Goal: Information Seeking & Learning: Learn about a topic

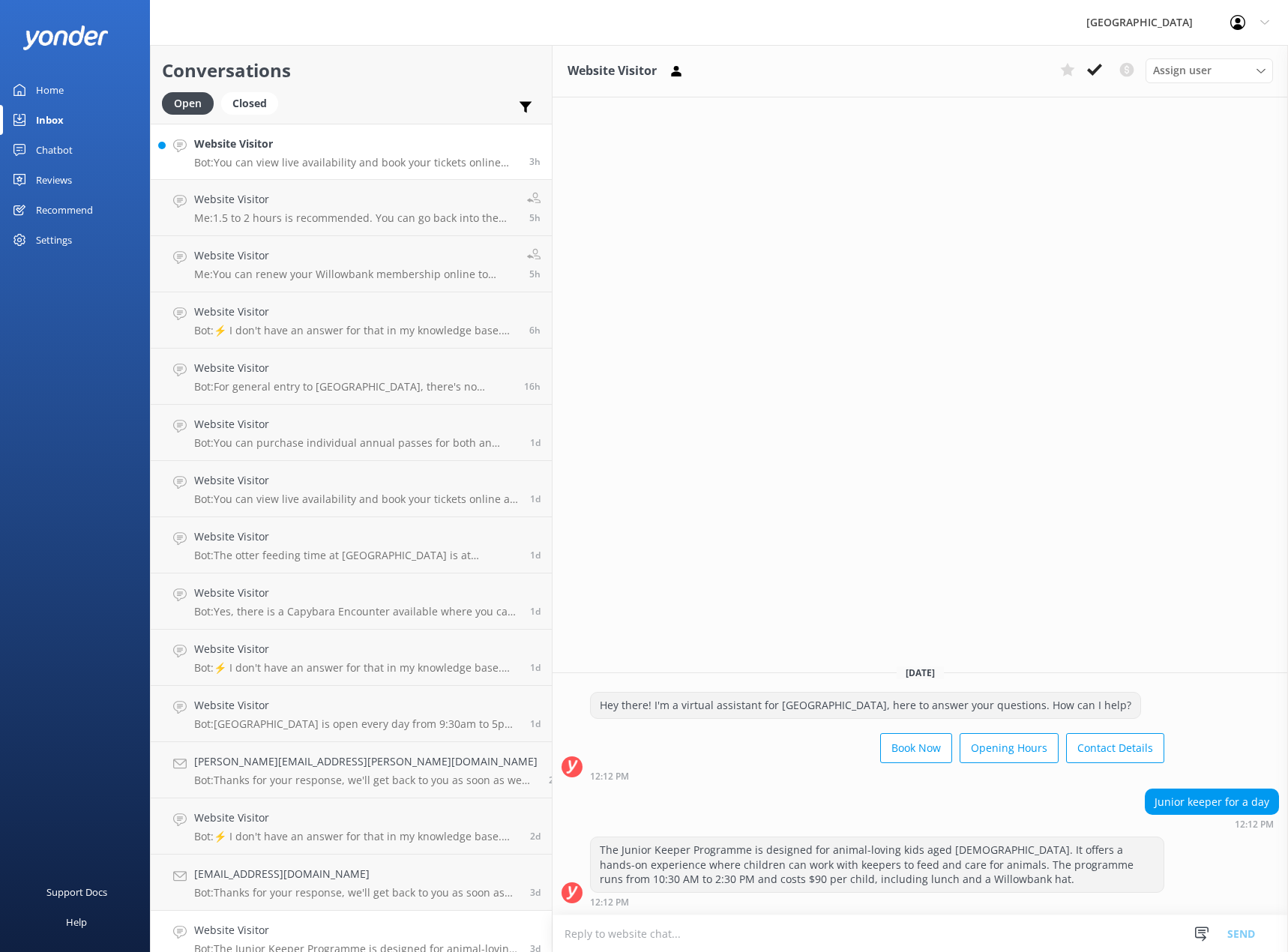
click at [268, 155] on div "Website Visitor Bot: You can view live availability and book your tickets onlin…" at bounding box center [356, 152] width 324 height 32
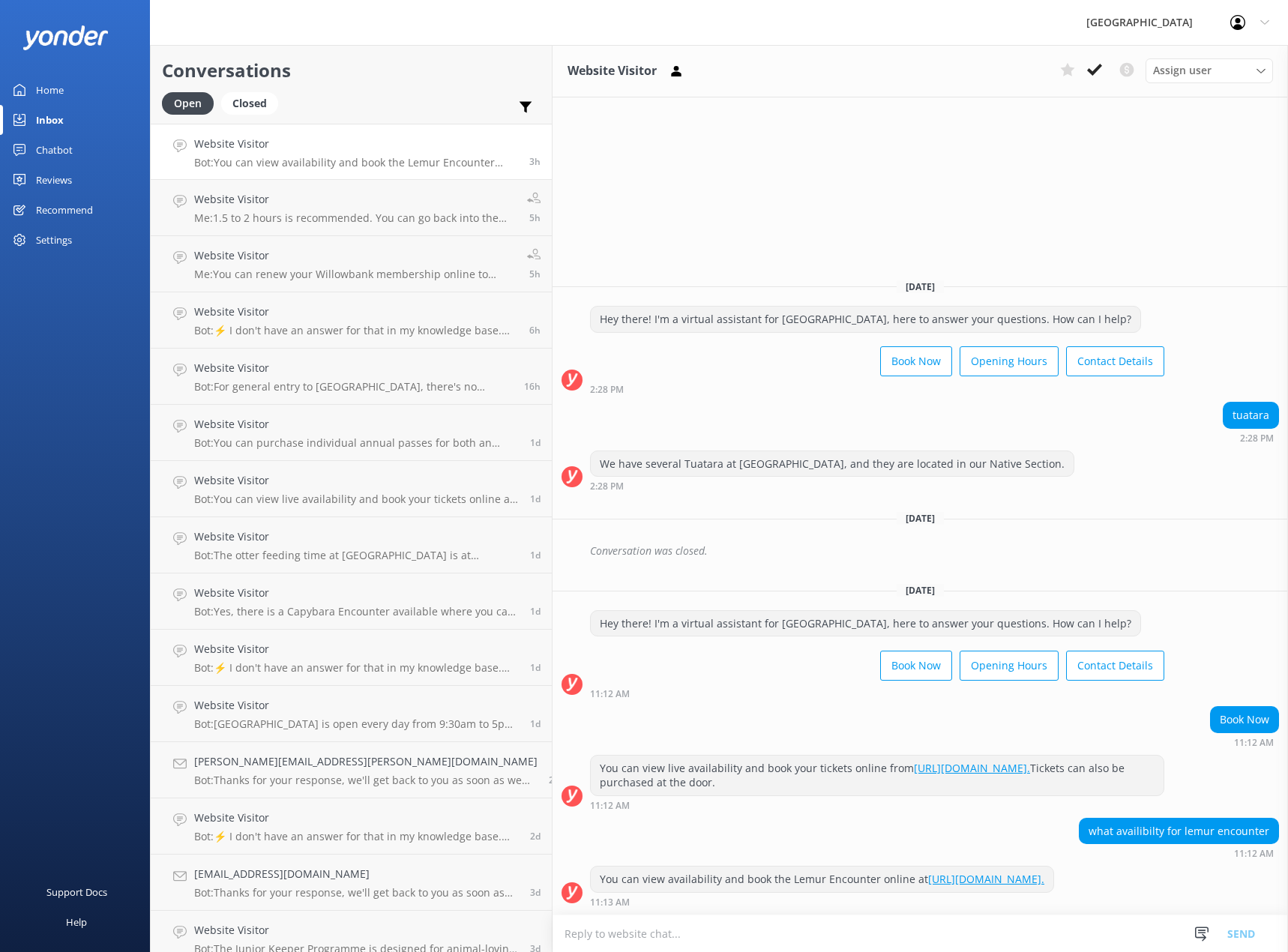
click at [50, 176] on div "Reviews" at bounding box center [54, 179] width 36 height 30
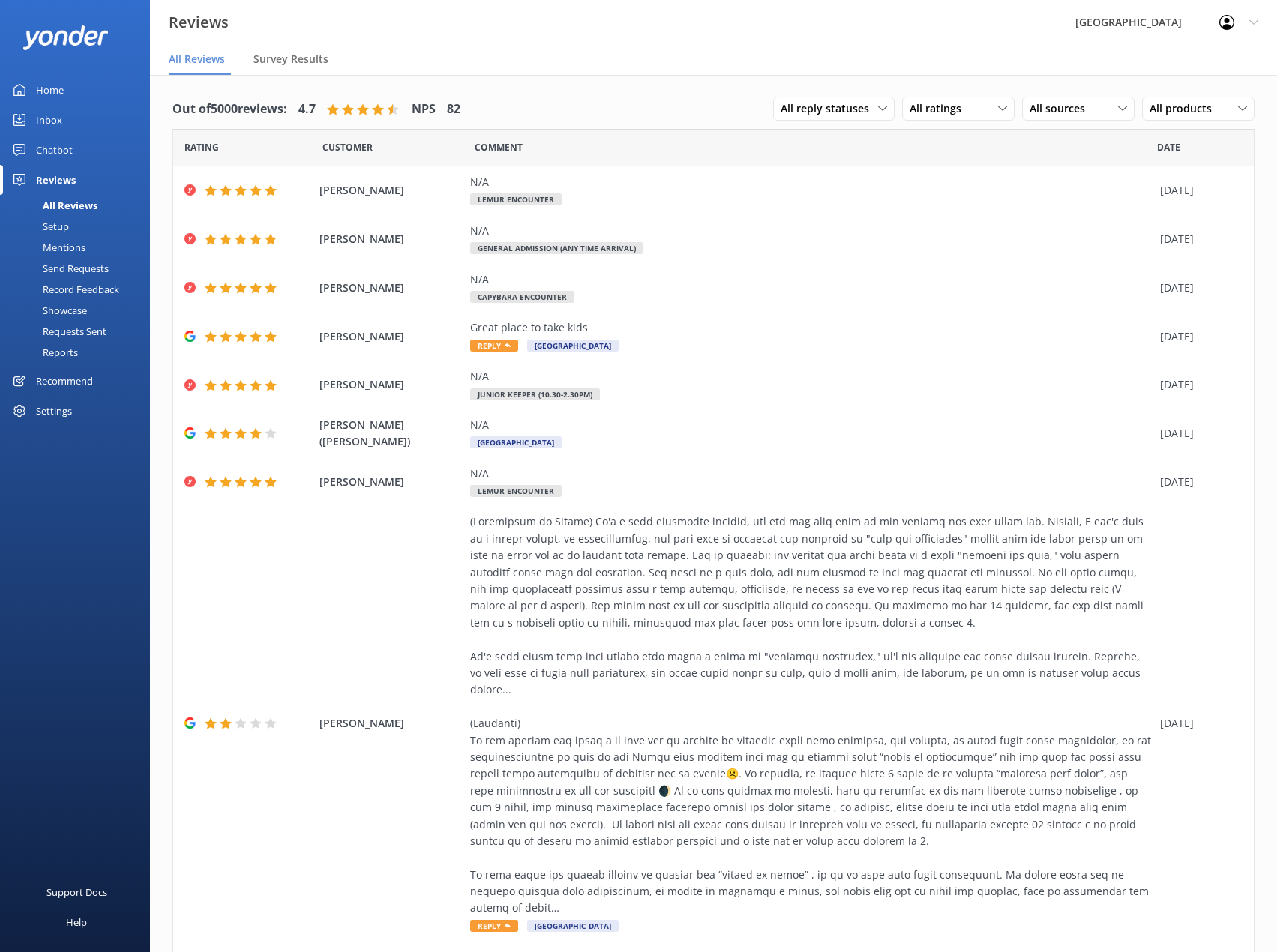
click at [80, 204] on div "All Reviews" at bounding box center [53, 205] width 89 height 21
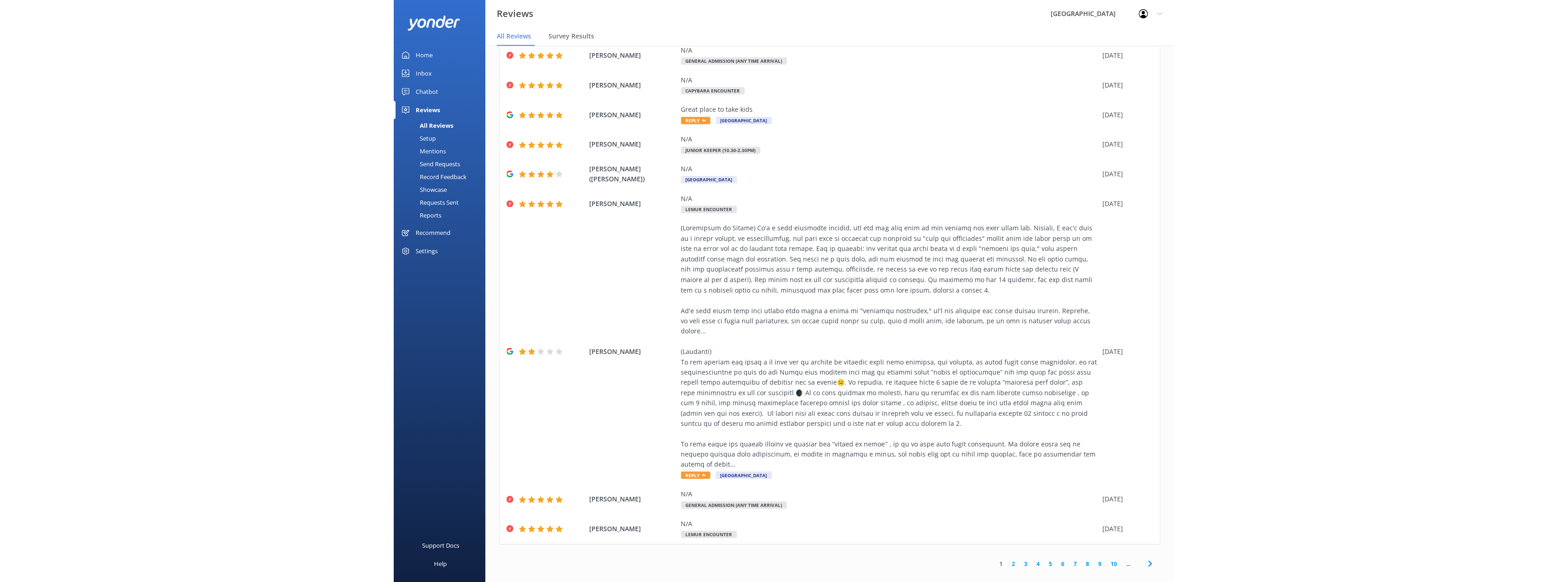
scroll to position [62, 0]
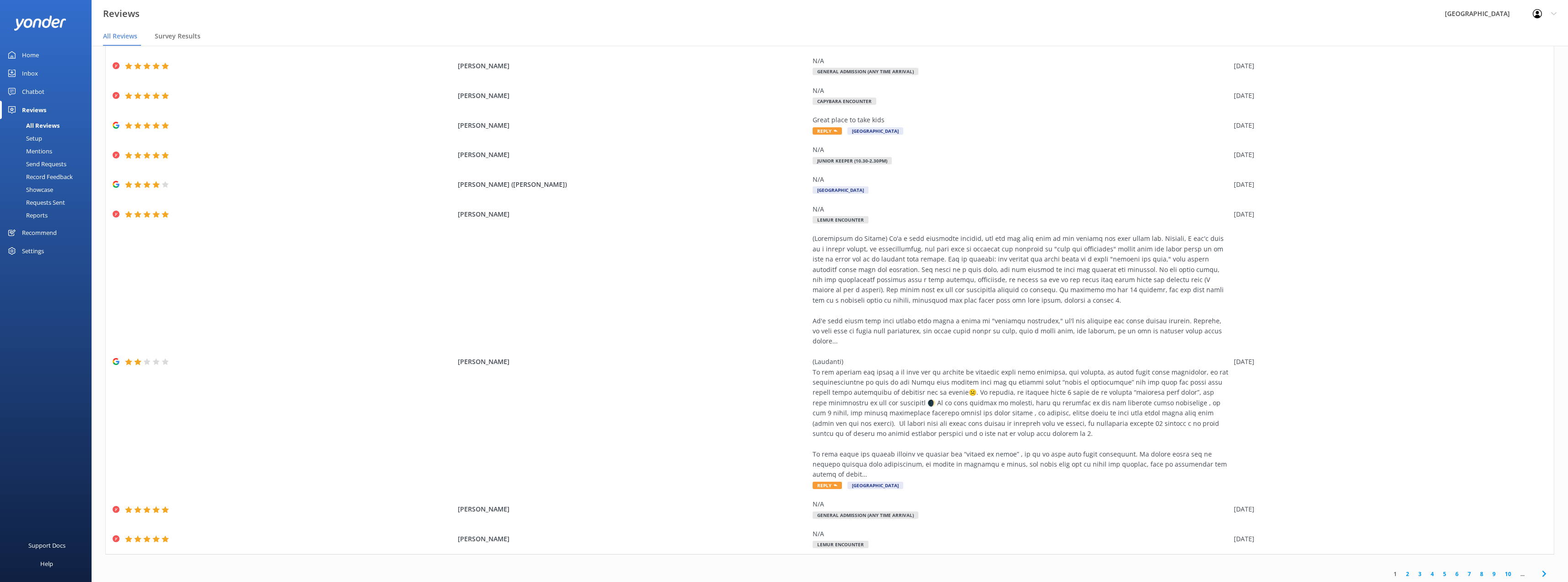
click at [786, 570] on link "2" at bounding box center [1407, 574] width 12 height 9
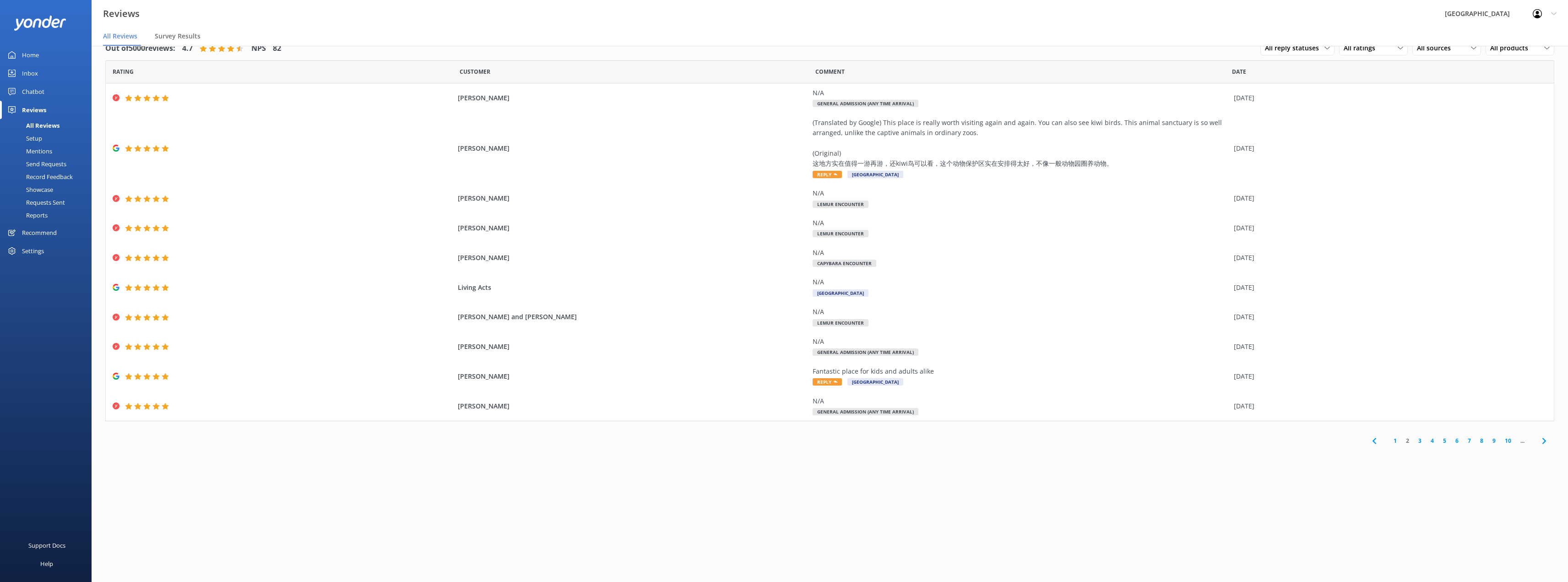
click at [786, 441] on link "3" at bounding box center [1420, 441] width 12 height 9
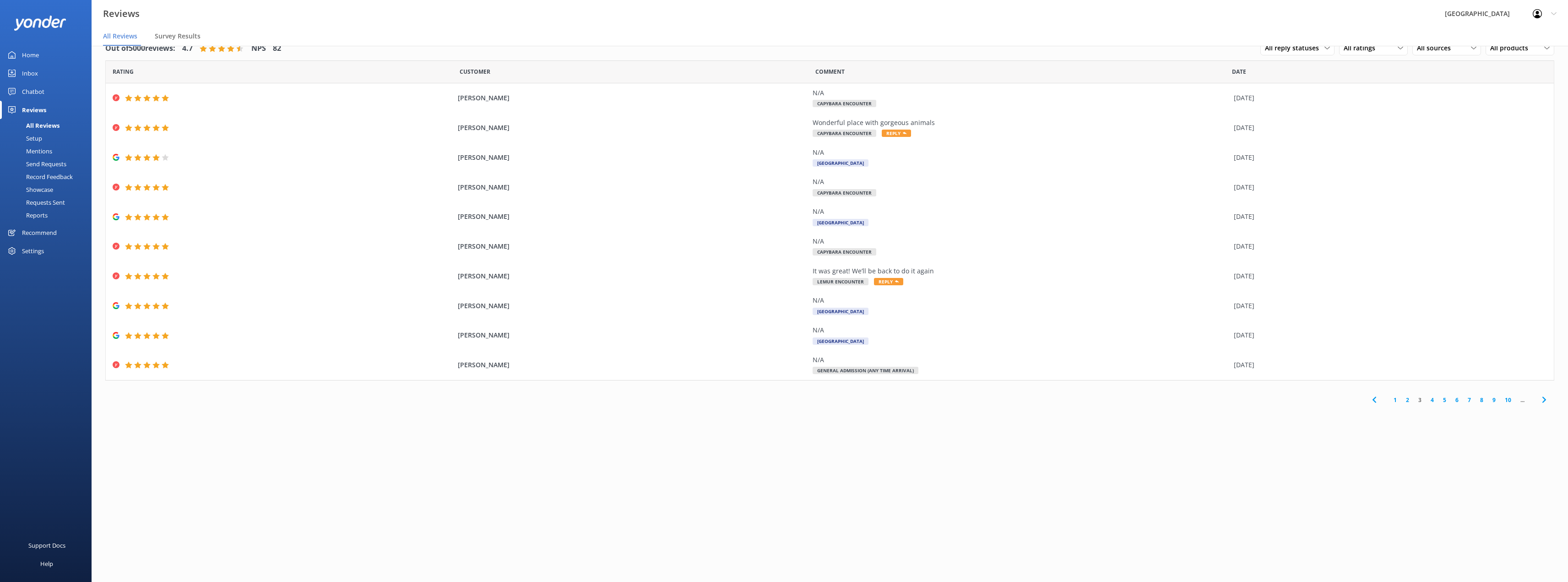
click at [786, 400] on link "4" at bounding box center [1432, 400] width 12 height 9
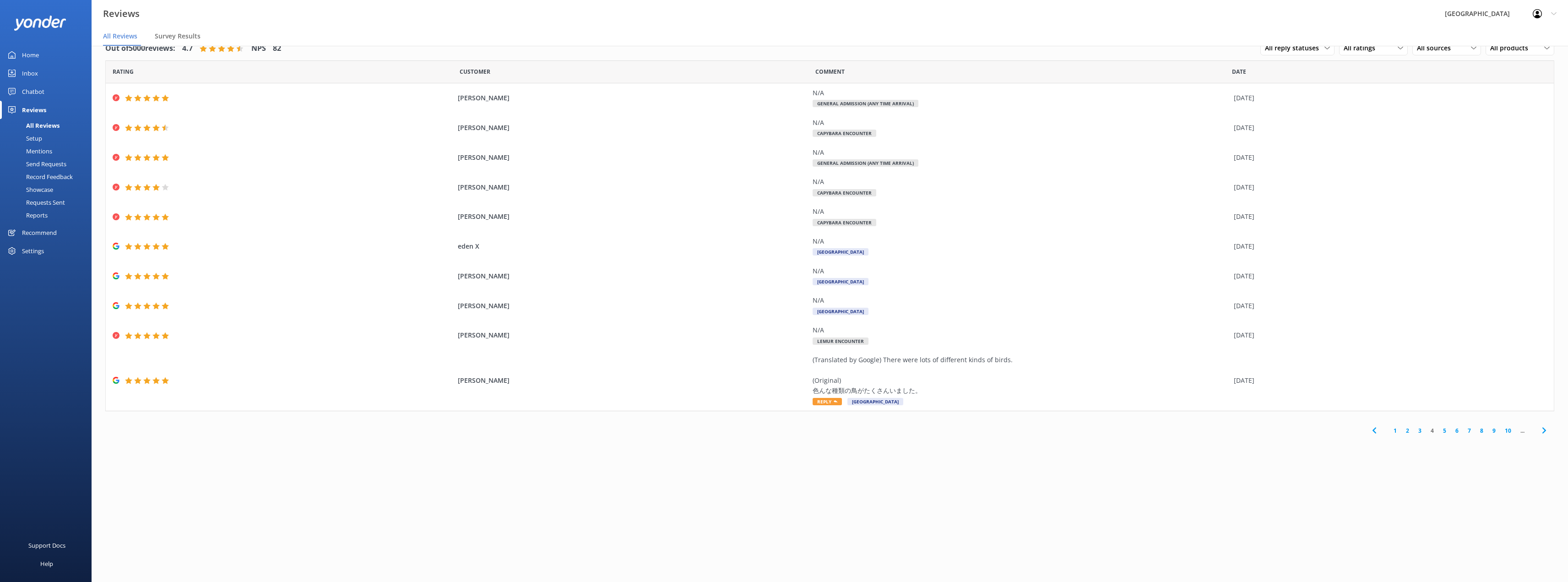
click at [786, 429] on link "5" at bounding box center [1444, 430] width 12 height 9
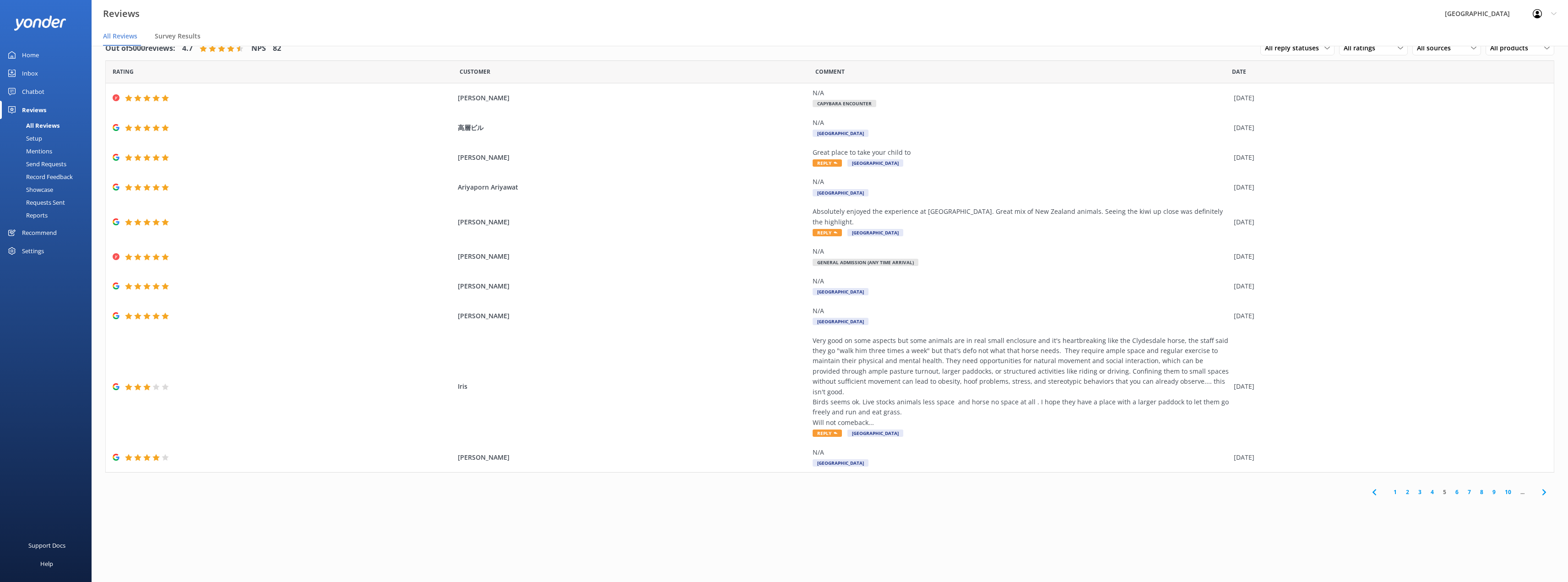
click at [786, 488] on link "6" at bounding box center [1457, 492] width 12 height 9
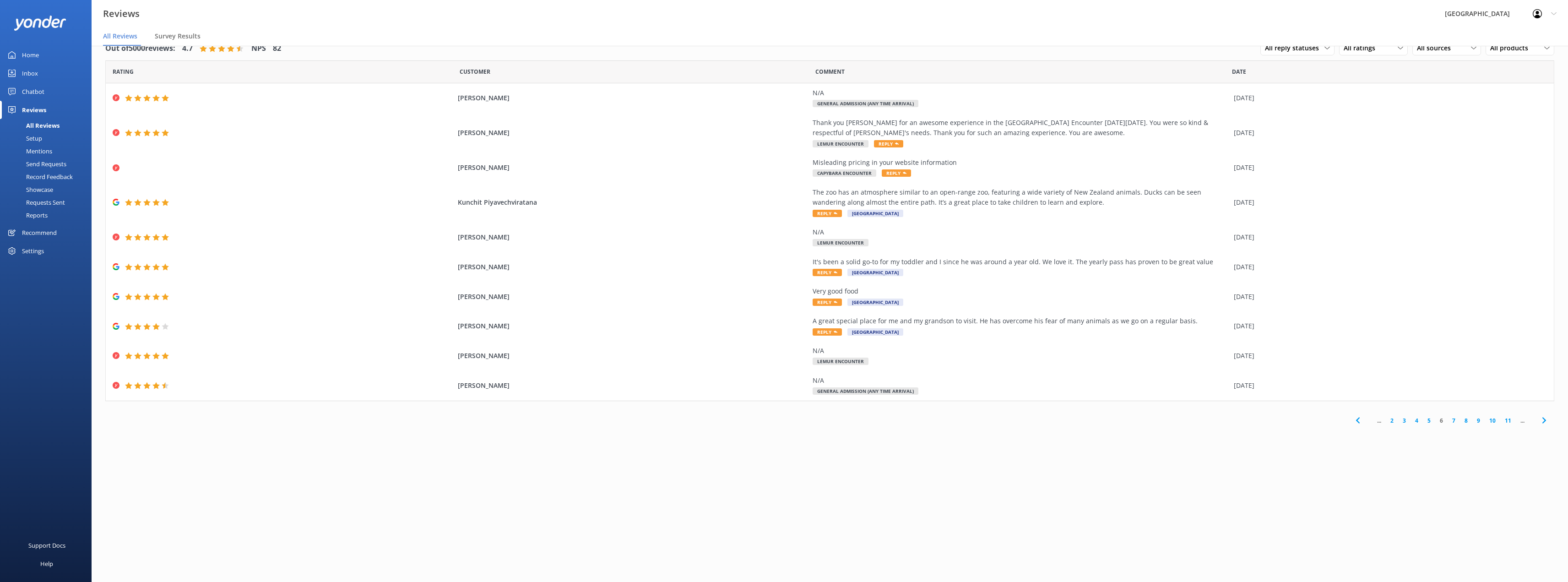
click at [786, 419] on link "7" at bounding box center [1454, 421] width 12 height 9
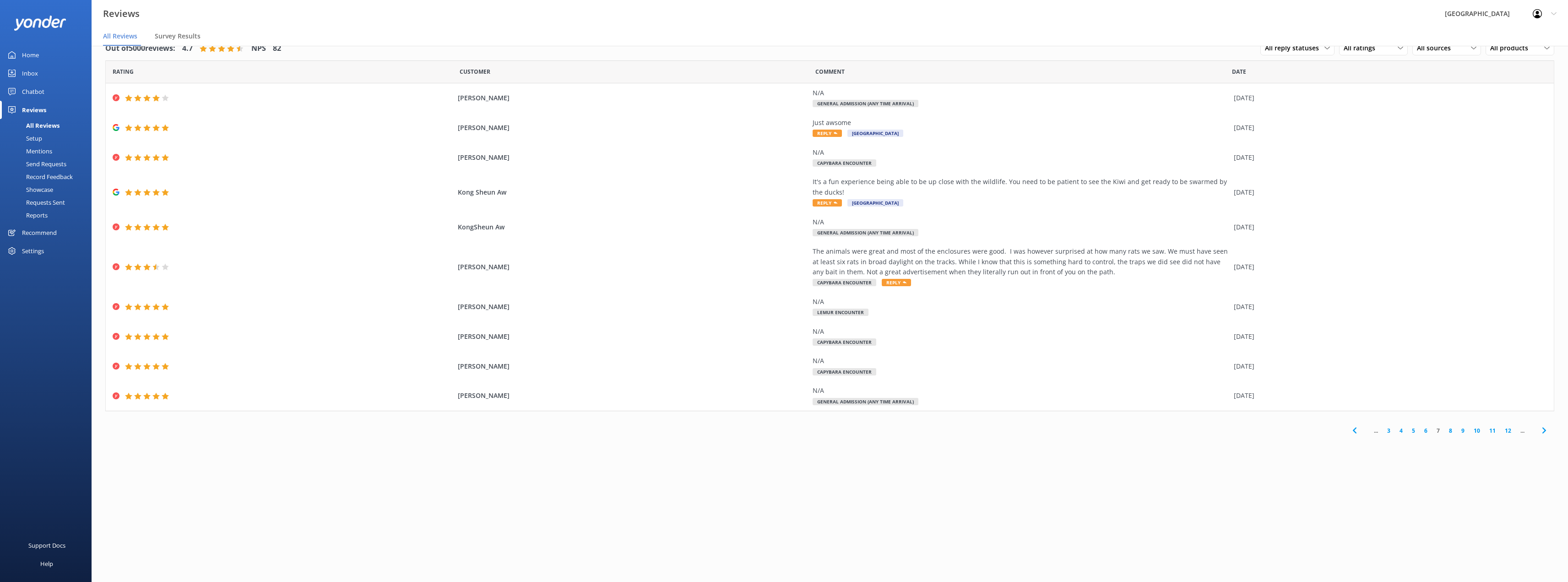
click at [786, 432] on link "8" at bounding box center [1451, 430] width 12 height 9
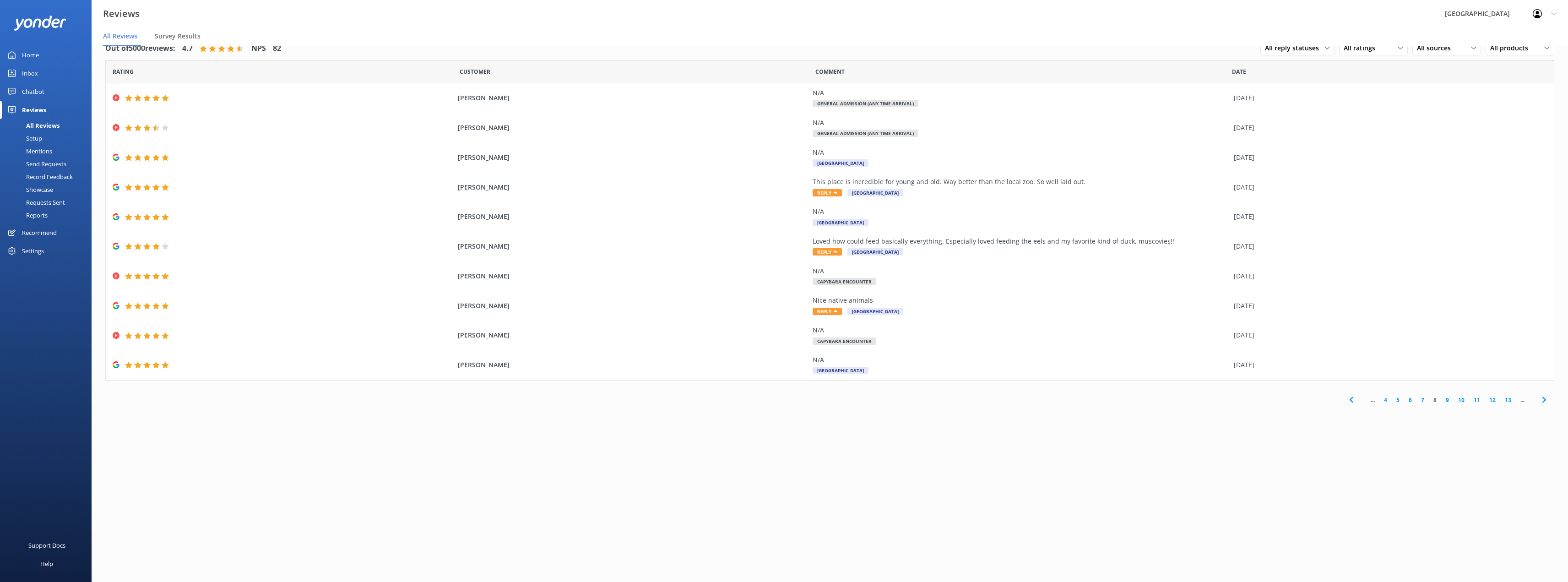
click at [786, 399] on link "9" at bounding box center [1447, 400] width 12 height 9
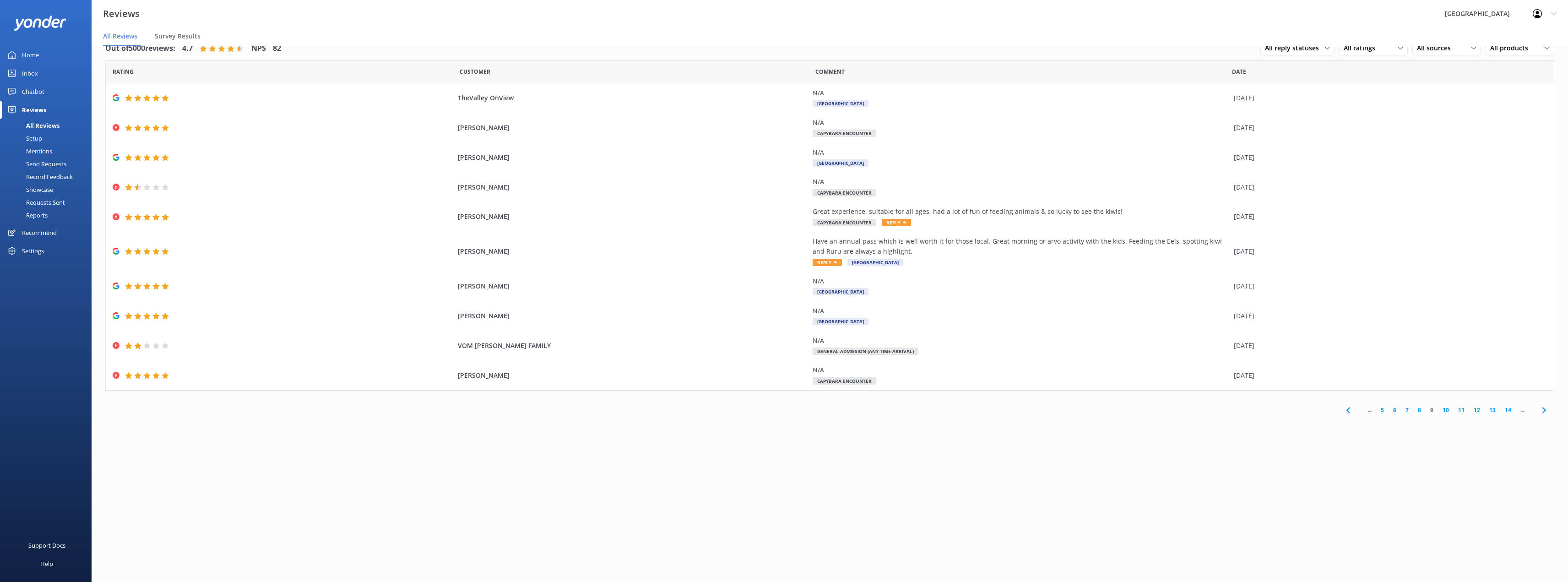
click at [786, 411] on link "10" at bounding box center [1446, 410] width 16 height 9
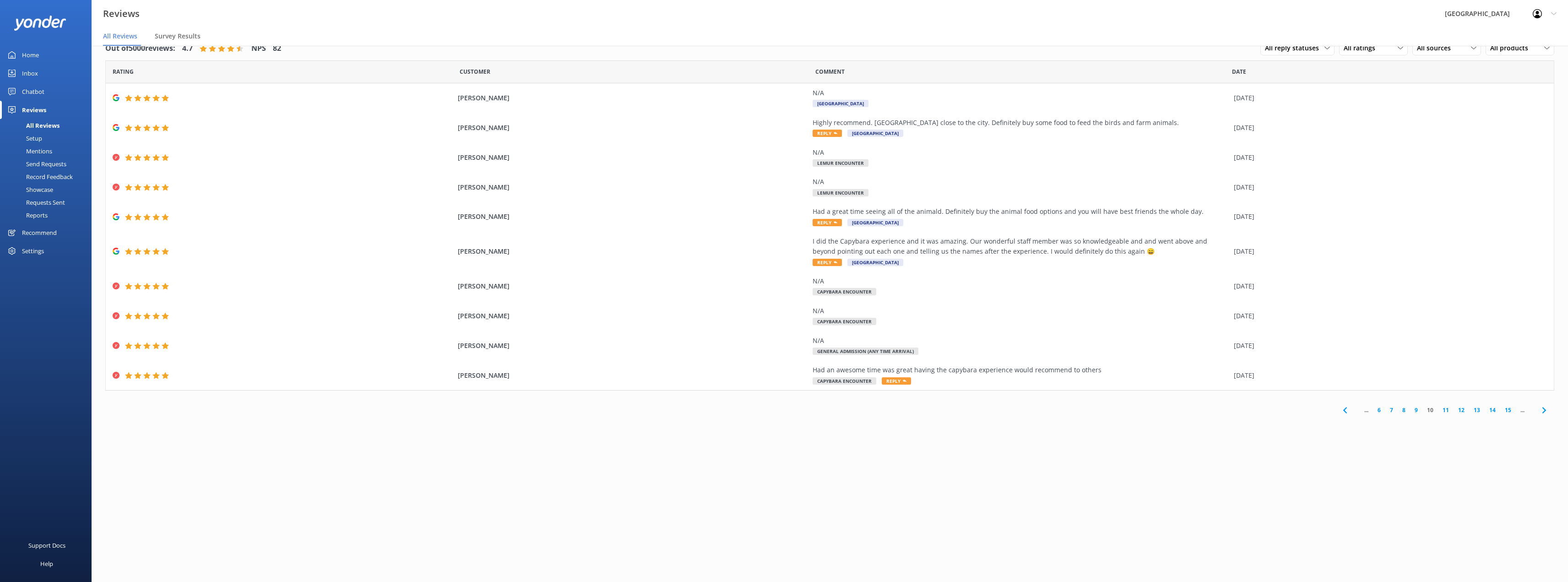
click at [786, 409] on link "11" at bounding box center [1446, 410] width 16 height 9
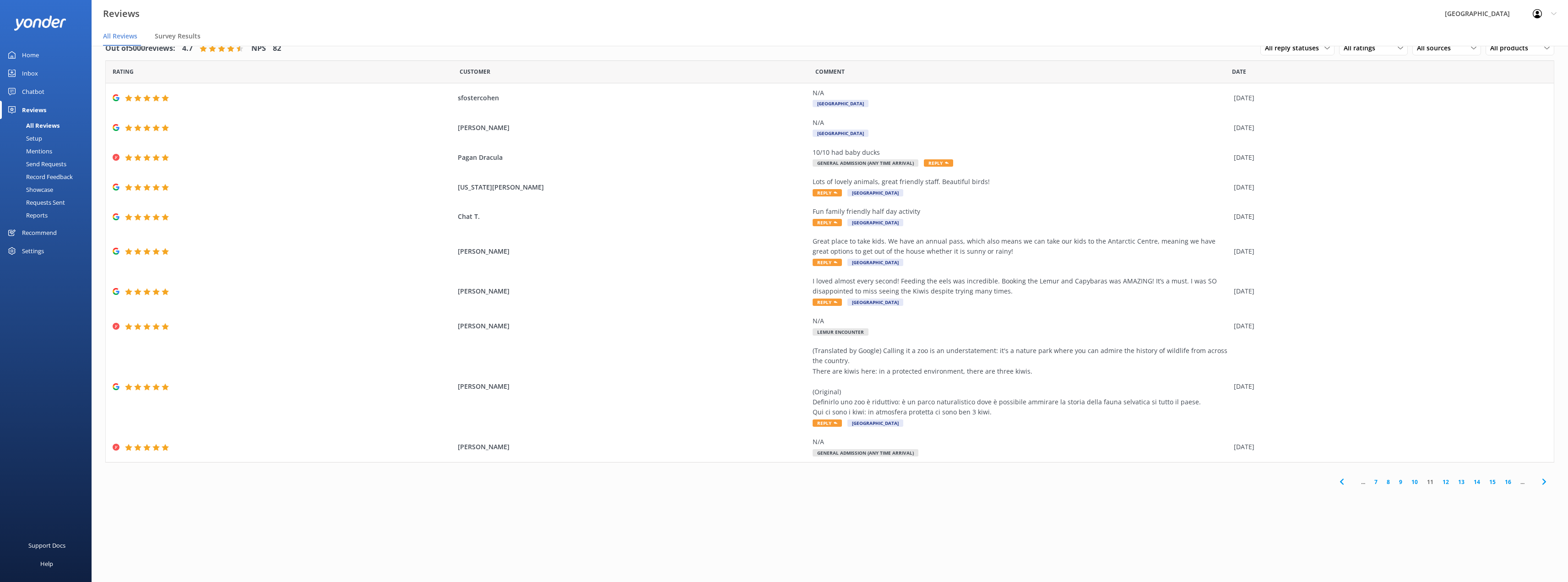
click at [786, 479] on link "12" at bounding box center [1446, 482] width 16 height 9
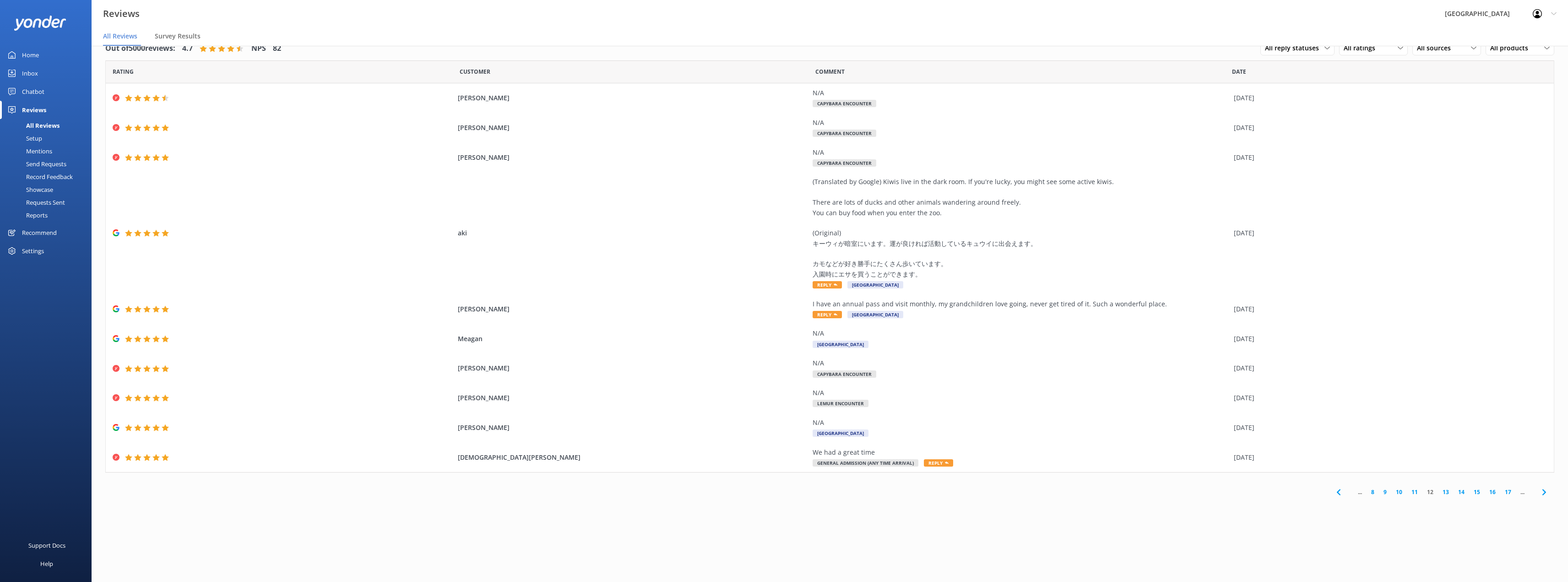
click at [786, 493] on link "13" at bounding box center [1446, 492] width 16 height 9
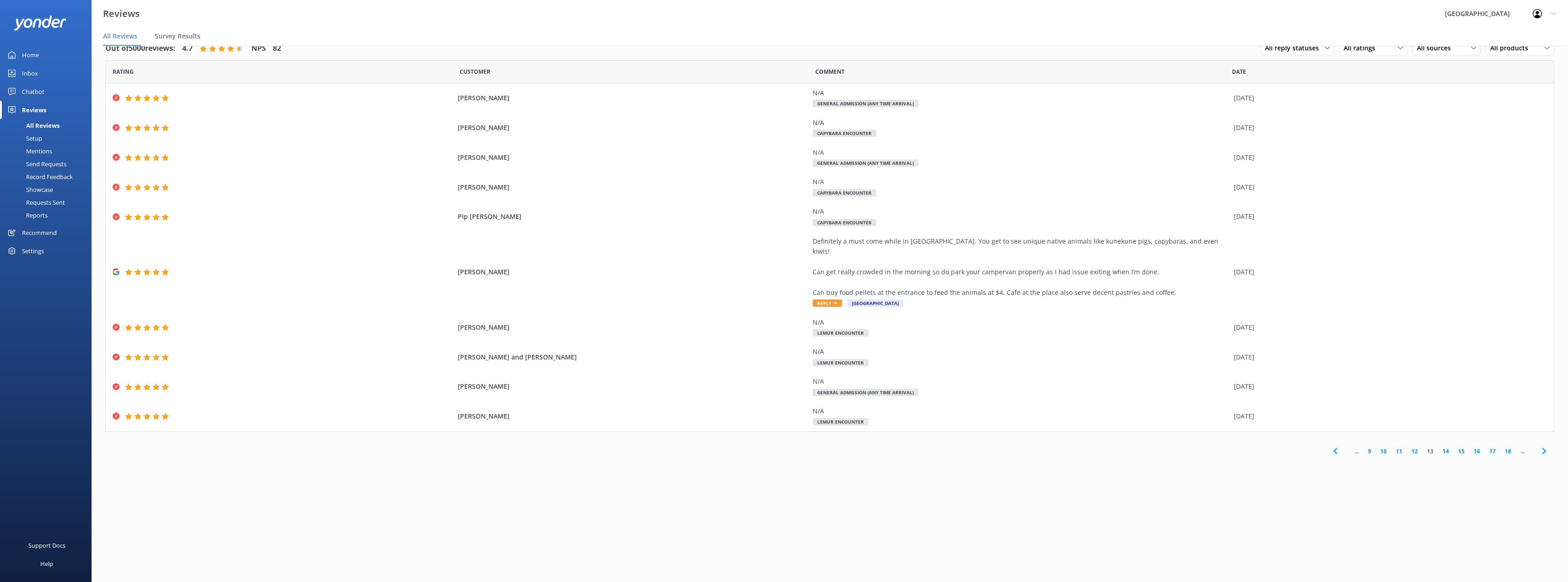
click at [786, 447] on link "14" at bounding box center [1446, 451] width 16 height 9
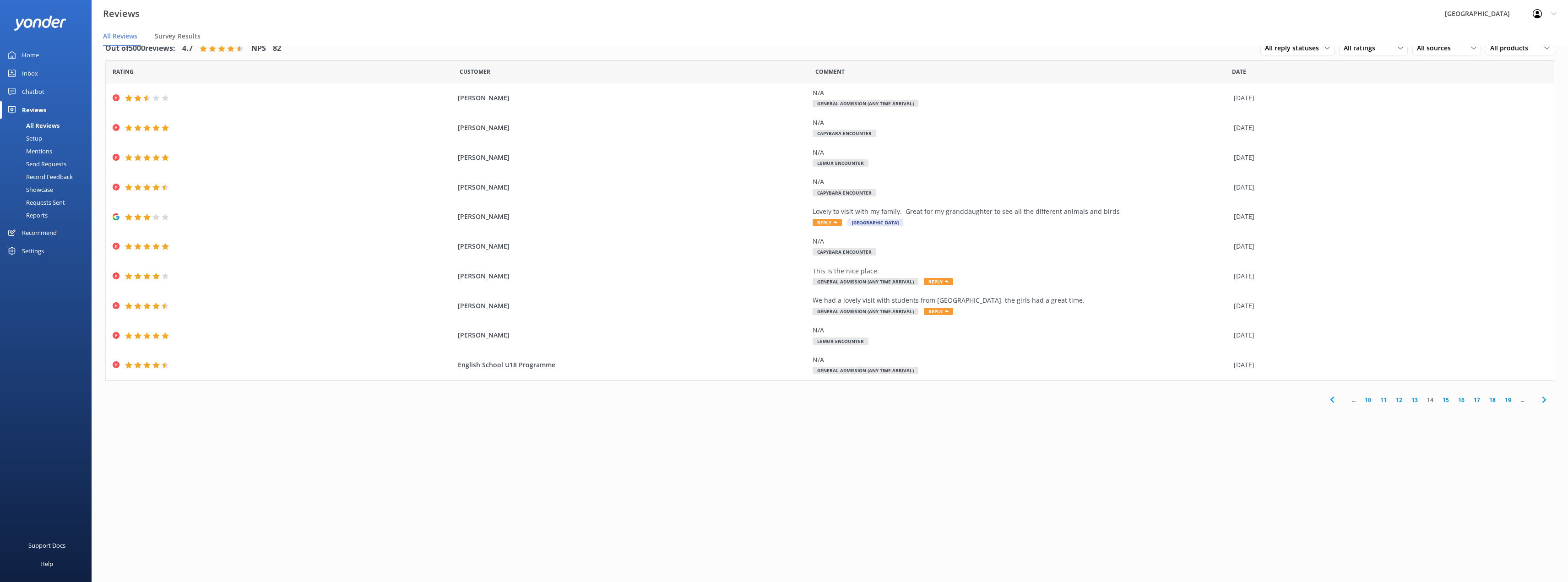
click at [786, 398] on link "15" at bounding box center [1446, 400] width 16 height 9
